Goal: Transaction & Acquisition: Purchase product/service

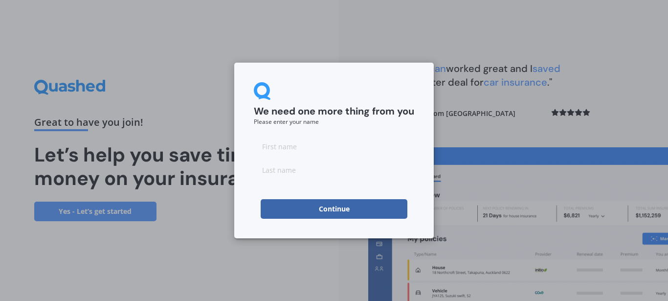
click at [335, 142] on input at bounding box center [334, 146] width 160 height 20
click at [312, 170] on input at bounding box center [334, 170] width 160 height 20
click at [304, 139] on input at bounding box center [334, 146] width 160 height 20
type input "[PERSON_NAME]"
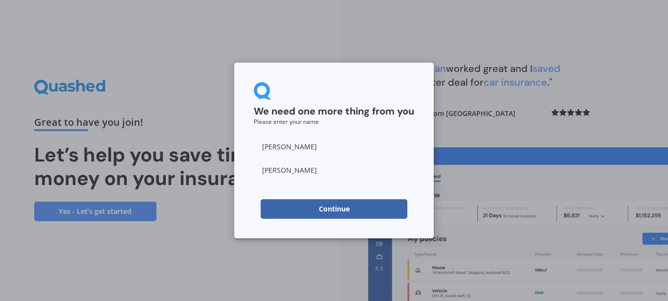
click at [322, 210] on button "Continue" at bounding box center [334, 209] width 147 height 20
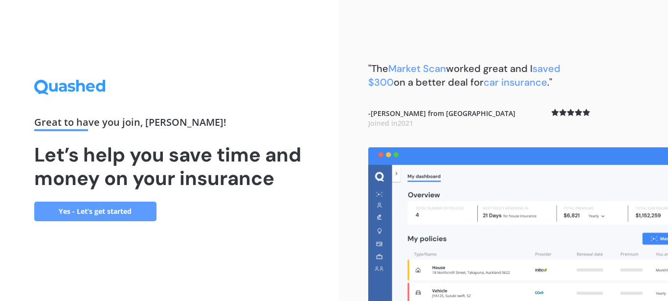
click at [87, 213] on link "Yes - Let’s get started" at bounding box center [95, 211] width 122 height 20
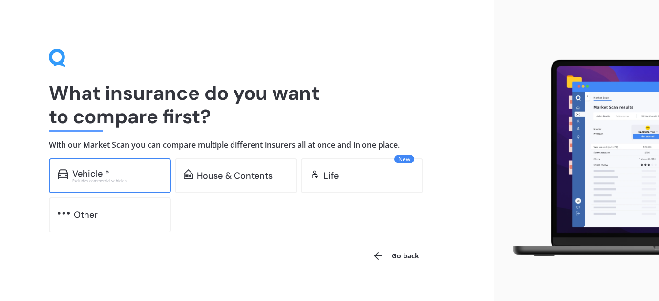
click at [96, 180] on div "Excludes commercial vehicles" at bounding box center [117, 180] width 90 height 4
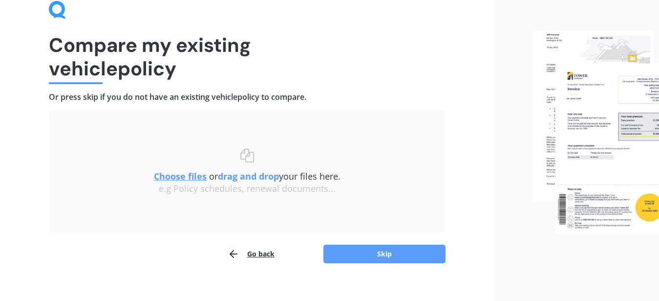
scroll to position [47, 0]
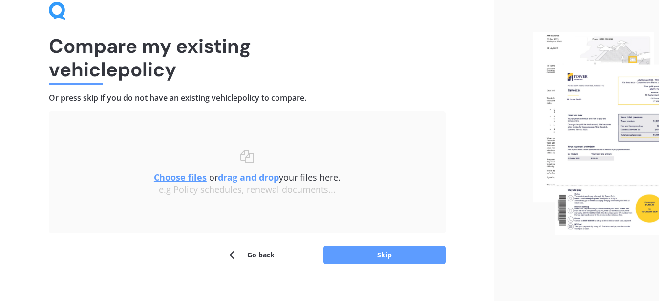
click at [194, 176] on u "Choose files" at bounding box center [180, 177] width 53 height 12
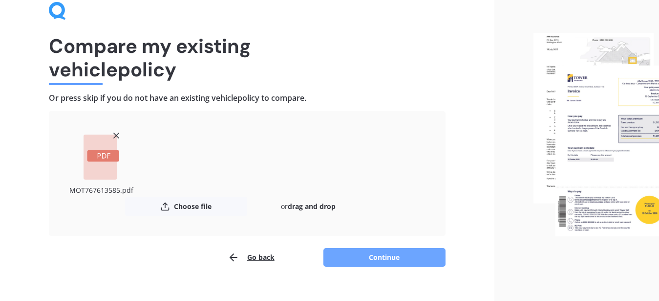
click at [400, 257] on button "Continue" at bounding box center [385, 257] width 122 height 19
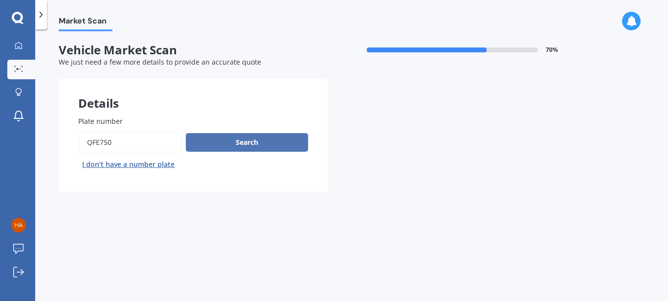
click at [249, 136] on button "Search" at bounding box center [247, 142] width 122 height 19
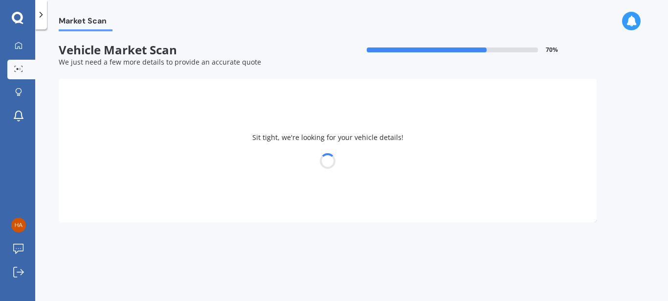
select select "TOYOTA"
select select "AQUA"
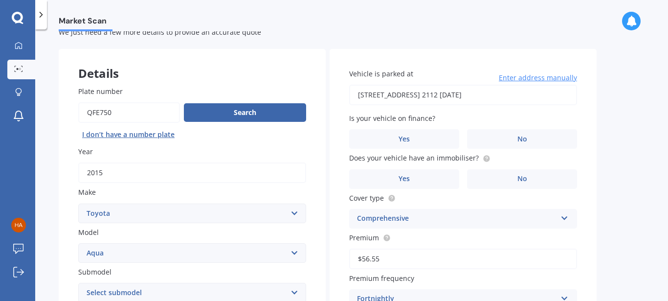
scroll to position [30, 0]
click at [413, 142] on label "Yes" at bounding box center [404, 139] width 110 height 20
click at [0, 0] on input "Yes" at bounding box center [0, 0] width 0 height 0
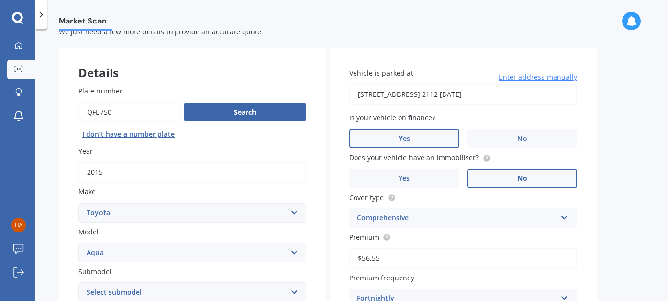
click at [509, 177] on label "No" at bounding box center [522, 179] width 110 height 20
click at [0, 0] on input "No" at bounding box center [0, 0] width 0 height 0
click at [509, 177] on label "No" at bounding box center [522, 179] width 110 height 20
click at [0, 0] on input "No" at bounding box center [0, 0] width 0 height 0
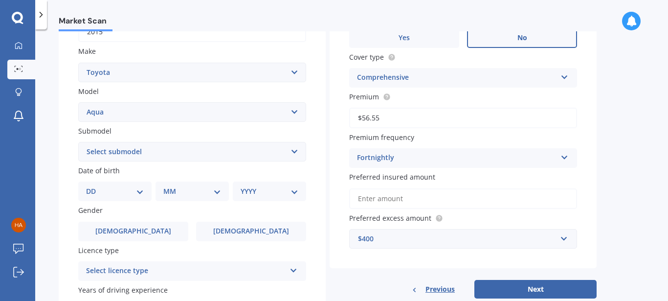
scroll to position [171, 0]
select select "HYBRID"
click option "Hybrid" at bounding box center [0, 0] width 0 height 0
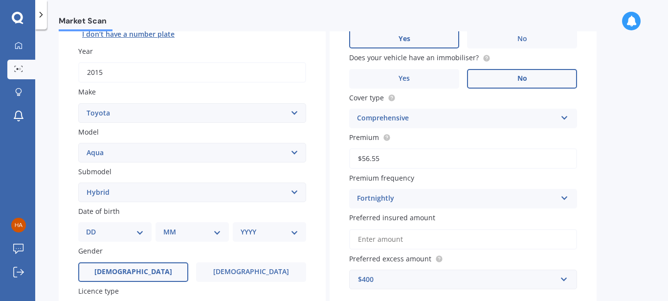
scroll to position [176, 0]
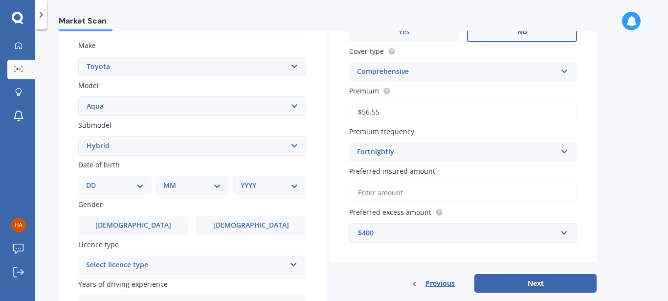
click at [86, 180] on select "DD 01 02 03 04 05 06 07 08 09 10 11 12 13 14 15 16 17 18 19 20 21 22 23 24 25 2…" at bounding box center [115, 185] width 58 height 11
select select "02"
click option "02" at bounding box center [0, 0] width 0 height 0
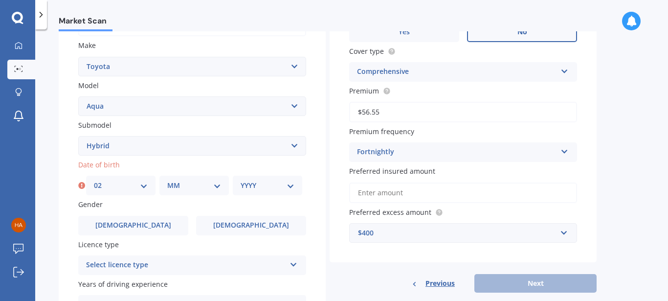
scroll to position [149, 0]
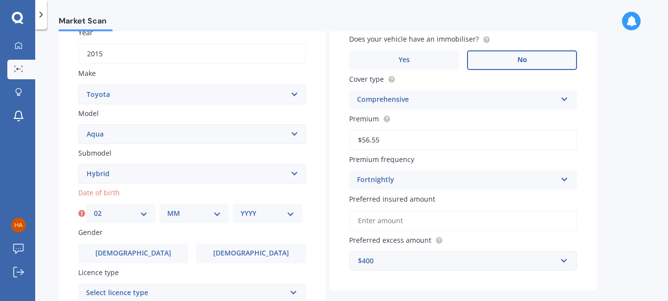
drag, startPoint x: 107, startPoint y: 191, endPoint x: 200, endPoint y: 220, distance: 98.0
click at [200, 64] on input "2015" at bounding box center [192, 53] width 228 height 21
click at [167, 208] on select "MM 01 02 03 04 05 06 07 08 09 10 11 12" at bounding box center [194, 213] width 54 height 11
click option "07" at bounding box center [0, 0] width 0 height 0
select select "06"
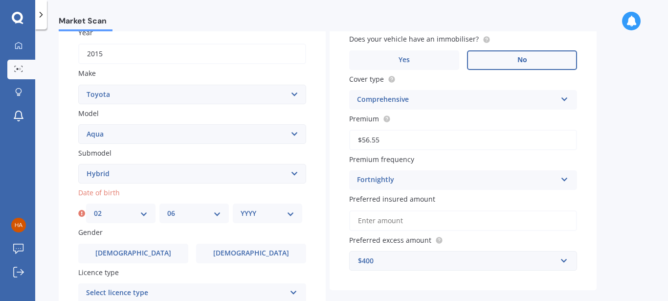
select select "1989"
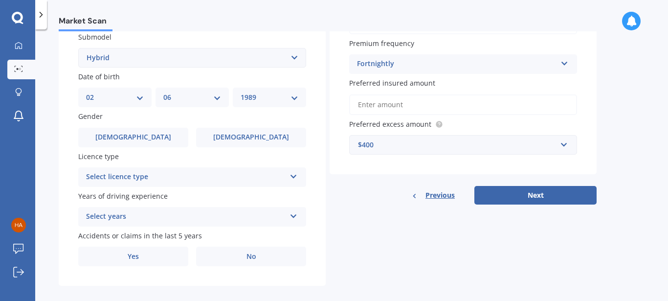
scroll to position [265, 0]
click at [220, 137] on label "[DEMOGRAPHIC_DATA]" at bounding box center [251, 137] width 110 height 20
click at [0, 0] on input "[DEMOGRAPHIC_DATA]" at bounding box center [0, 0] width 0 height 0
click at [181, 179] on div "Select licence type" at bounding box center [185, 177] width 199 height 12
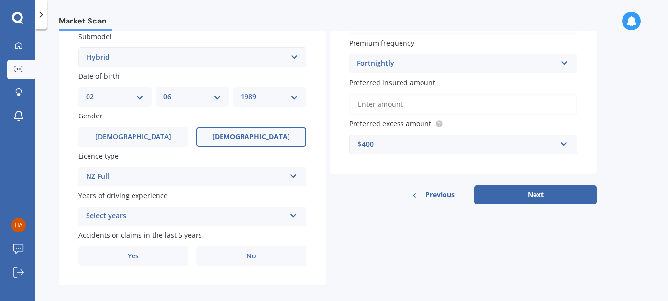
click at [158, 217] on div "Select years" at bounding box center [185, 216] width 199 height 12
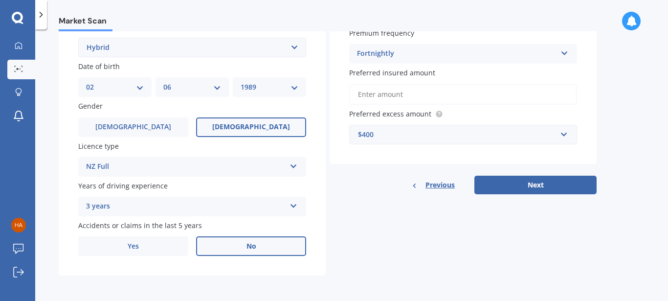
click at [233, 243] on label "No" at bounding box center [251, 246] width 110 height 20
click at [0, 0] on input "No" at bounding box center [0, 0] width 0 height 0
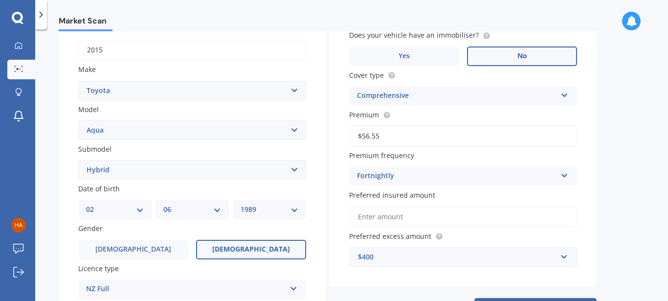
scroll to position [197, 0]
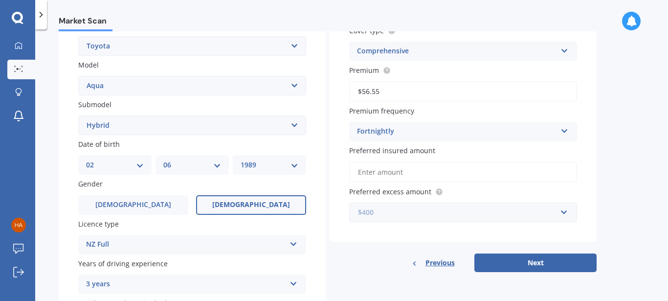
click at [563, 212] on input "text" at bounding box center [459, 212] width 219 height 19
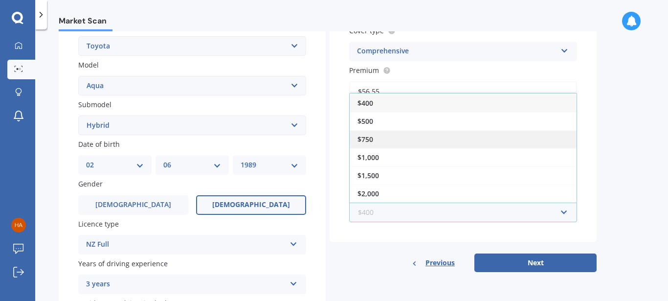
scroll to position [0, 0]
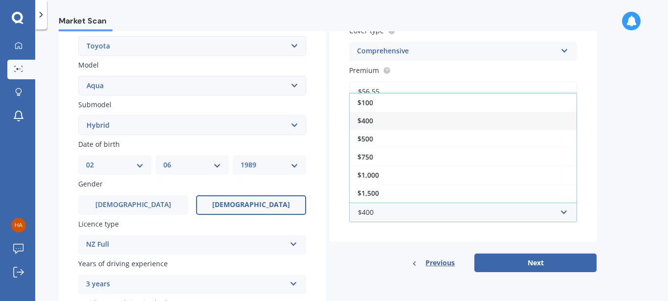
click at [372, 125] on span "$400" at bounding box center [365, 120] width 16 height 9
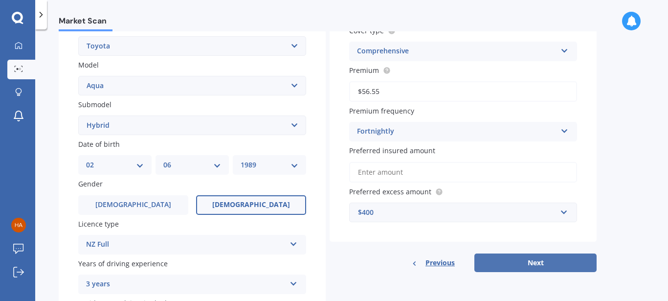
click at [536, 263] on button "Next" at bounding box center [535, 262] width 122 height 19
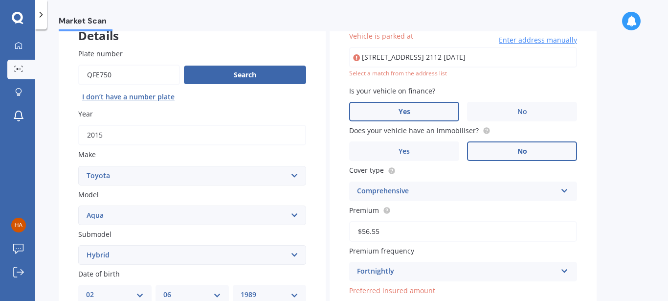
scroll to position [67, 0]
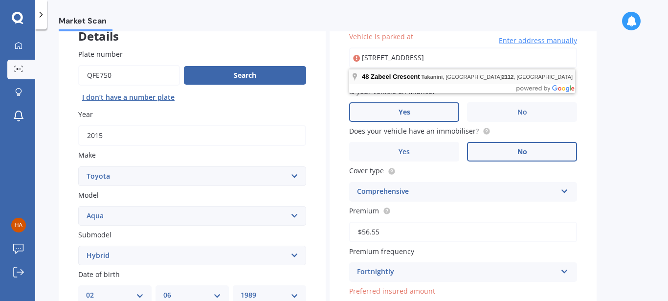
type input "[STREET_ADDRESS]"
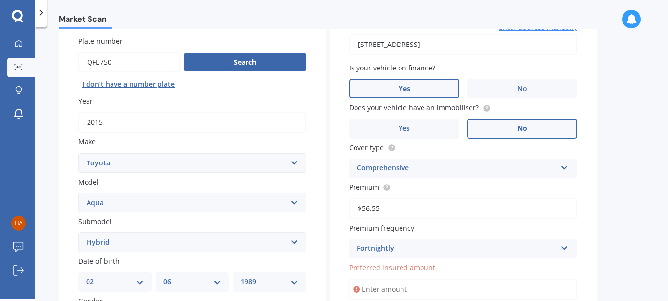
scroll to position [277, 0]
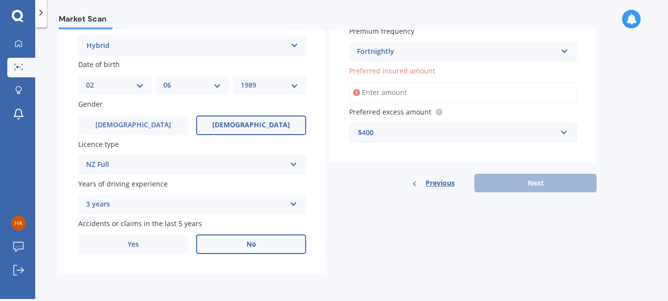
click at [405, 53] on div "Fortnightly" at bounding box center [456, 52] width 199 height 12
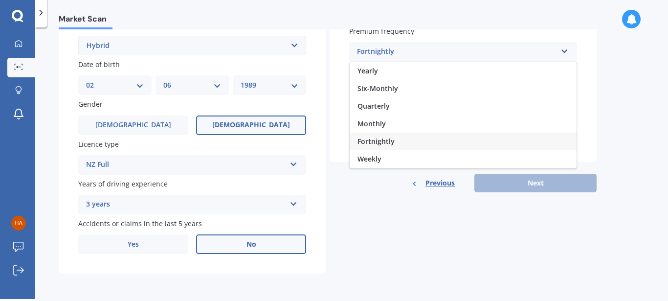
click at [405, 53] on div "Fortnightly" at bounding box center [456, 52] width 199 height 12
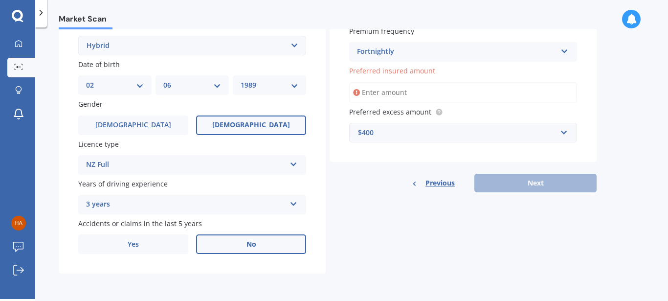
click at [390, 87] on input "Preferred insured amount" at bounding box center [463, 92] width 228 height 21
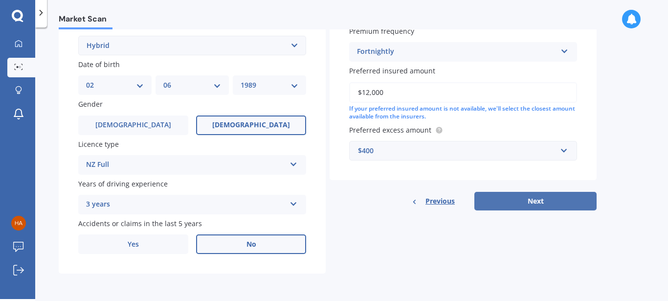
type input "$12,000"
click at [527, 195] on button "Next" at bounding box center [535, 201] width 122 height 19
select select "02"
select select "06"
select select "1989"
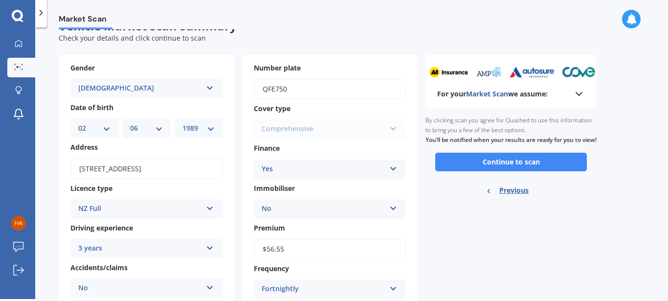
scroll to position [21, 0]
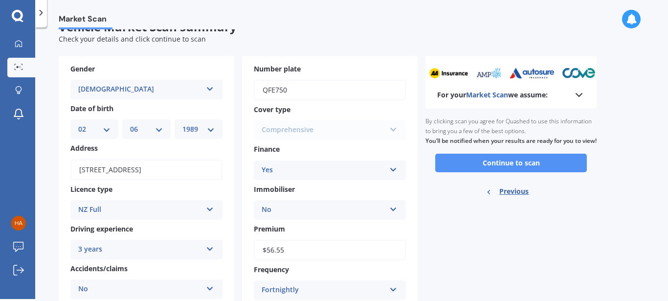
click at [504, 172] on button "Continue to scan" at bounding box center [511, 162] width 152 height 19
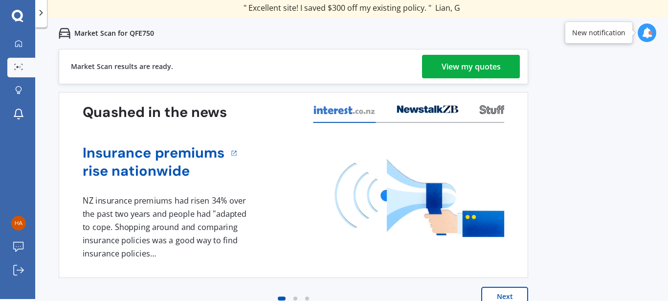
click at [473, 64] on div "View my quotes" at bounding box center [470, 66] width 59 height 23
